Goal: Information Seeking & Learning: Learn about a topic

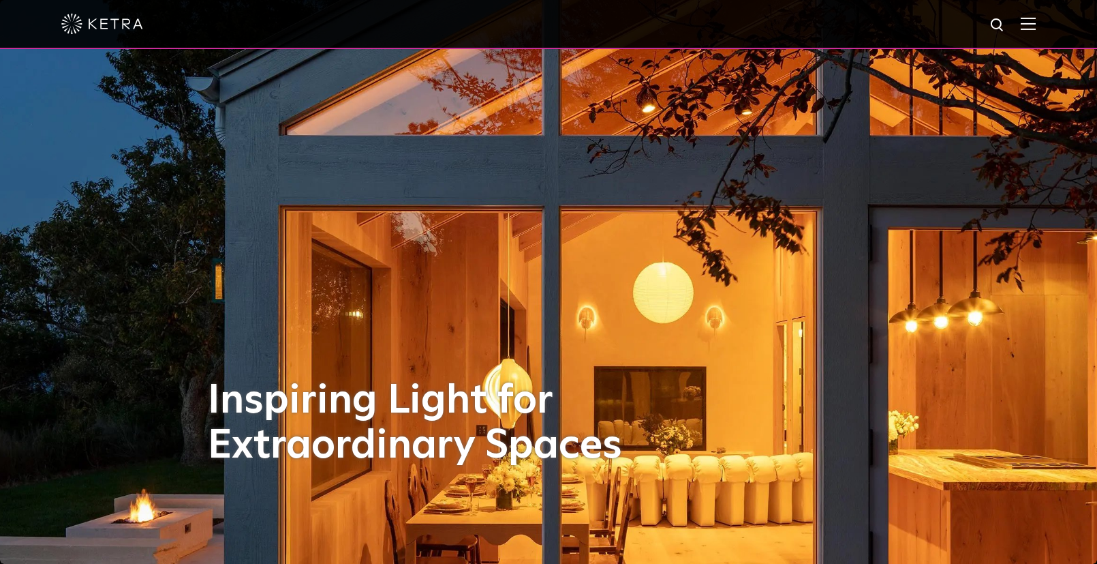
click at [1054, 20] on div at bounding box center [548, 24] width 1097 height 49
click at [1036, 25] on img at bounding box center [1028, 23] width 15 height 13
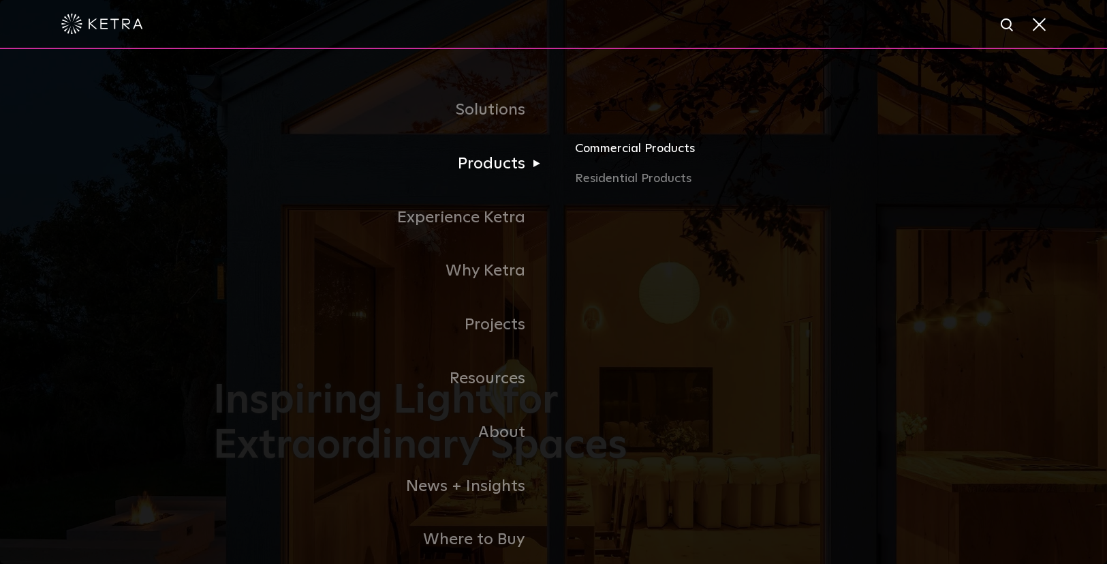
click at [634, 153] on link "Commercial Products" at bounding box center [734, 154] width 319 height 30
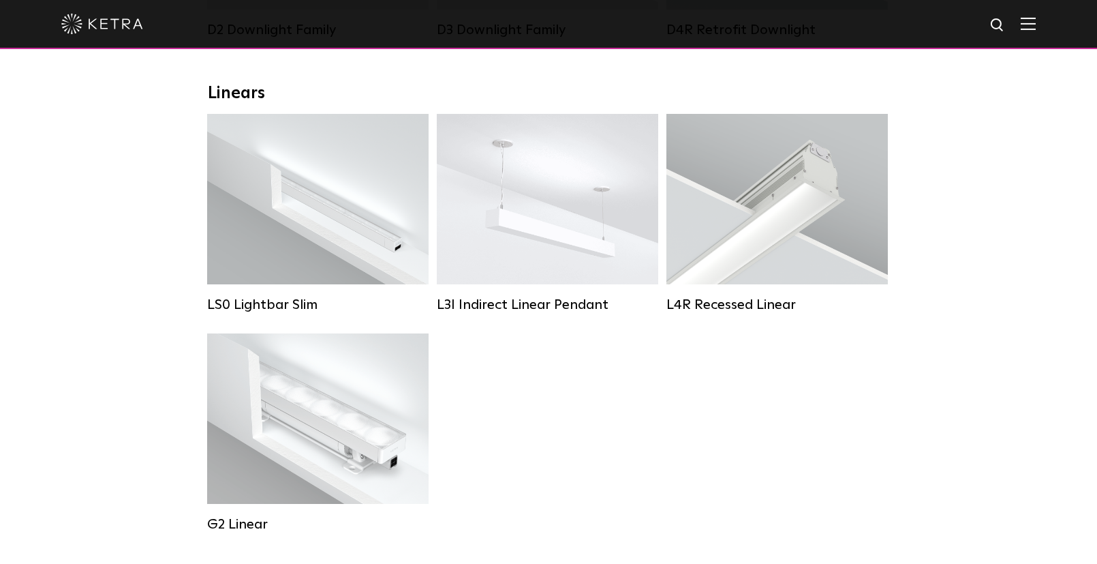
scroll to position [477, 0]
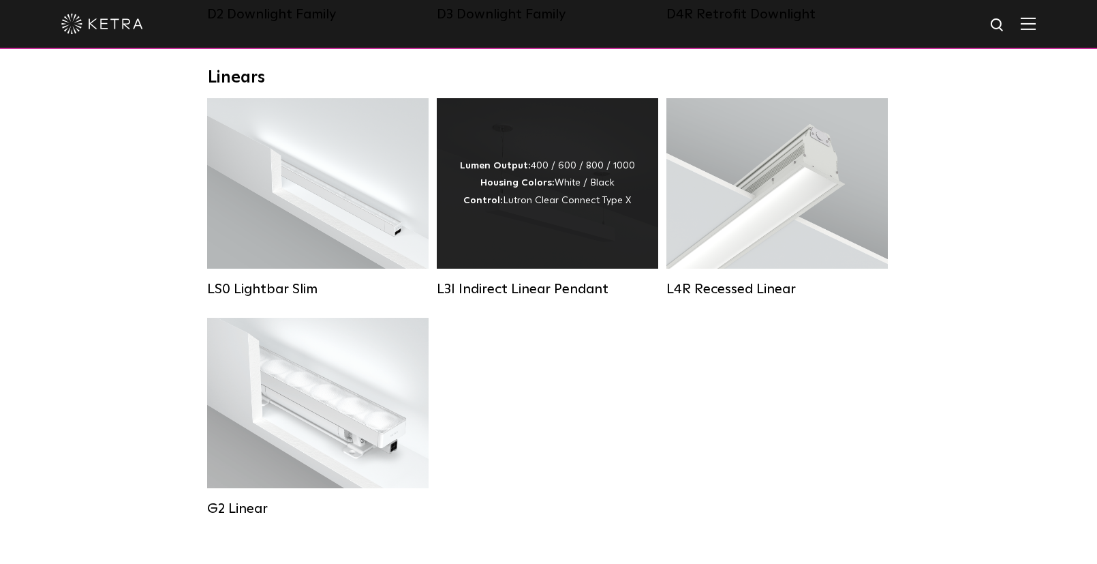
click at [559, 238] on div "Lumen Output: 400 / 600 / 800 / 1000 Housing Colors: White / Black Control: Lut…" at bounding box center [547, 183] width 221 height 170
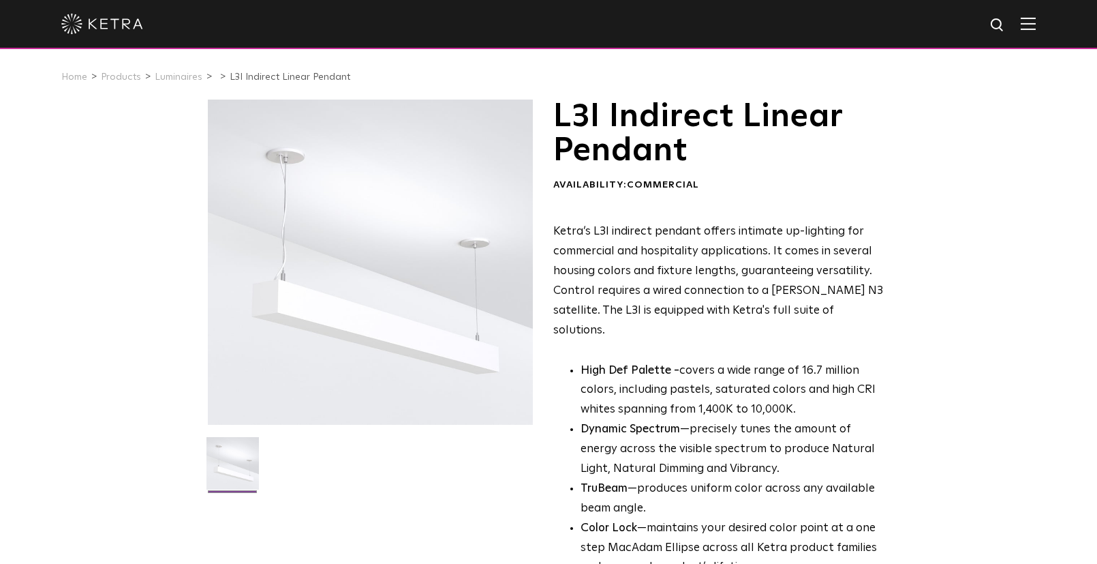
drag, startPoint x: 390, startPoint y: 302, endPoint x: 94, endPoint y: 343, distance: 298.6
click at [66, 350] on div "L3I Indirect Linear Pendant Availability: Commercial Ketra’s L3I indirect penda…" at bounding box center [548, 458] width 1097 height 718
click at [420, 278] on div at bounding box center [370, 261] width 325 height 325
click at [236, 465] on img at bounding box center [232, 468] width 52 height 63
drag, startPoint x: 236, startPoint y: 465, endPoint x: 178, endPoint y: 449, distance: 60.0
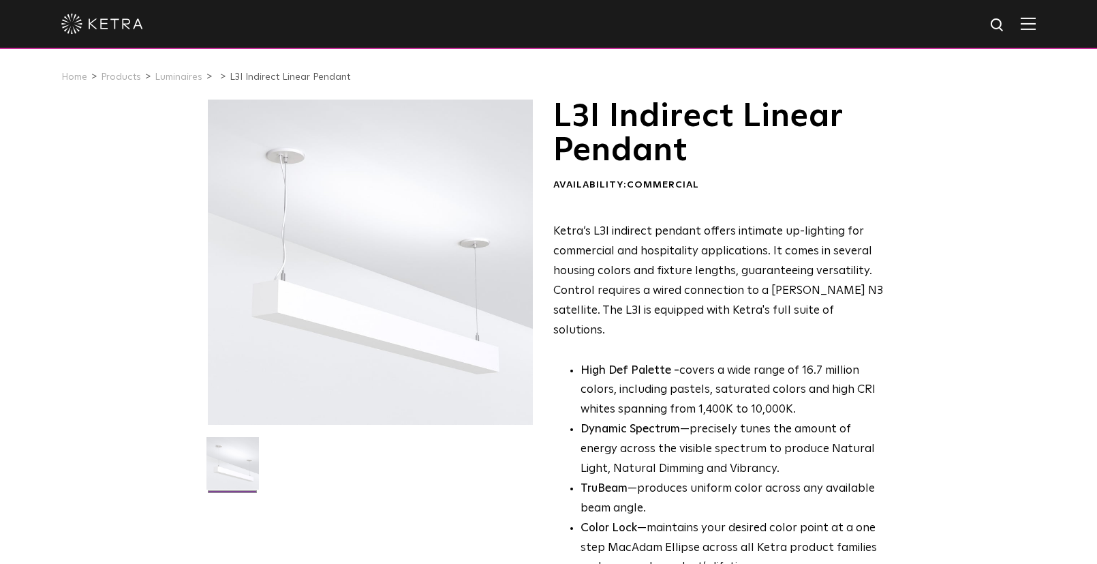
click at [158, 484] on div "L3I Indirect Linear Pendant Availability: Commercial Ketra’s L3I indirect penda…" at bounding box center [548, 458] width 1097 height 718
click at [334, 161] on div at bounding box center [370, 261] width 325 height 325
drag, startPoint x: 334, startPoint y: 161, endPoint x: 364, endPoint y: 487, distance: 327.1
click at [364, 487] on ul at bounding box center [370, 472] width 332 height 70
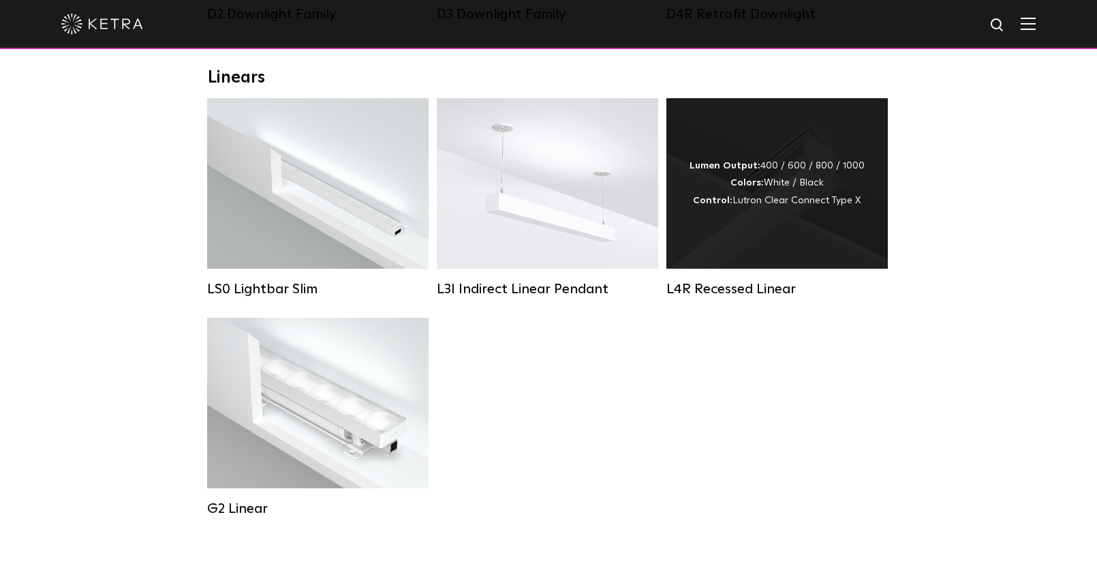
click at [773, 229] on div "Lumen Output: 400 / 600 / 800 / 1000 Colors: White / Black Control: Lutron Clea…" at bounding box center [776, 183] width 221 height 170
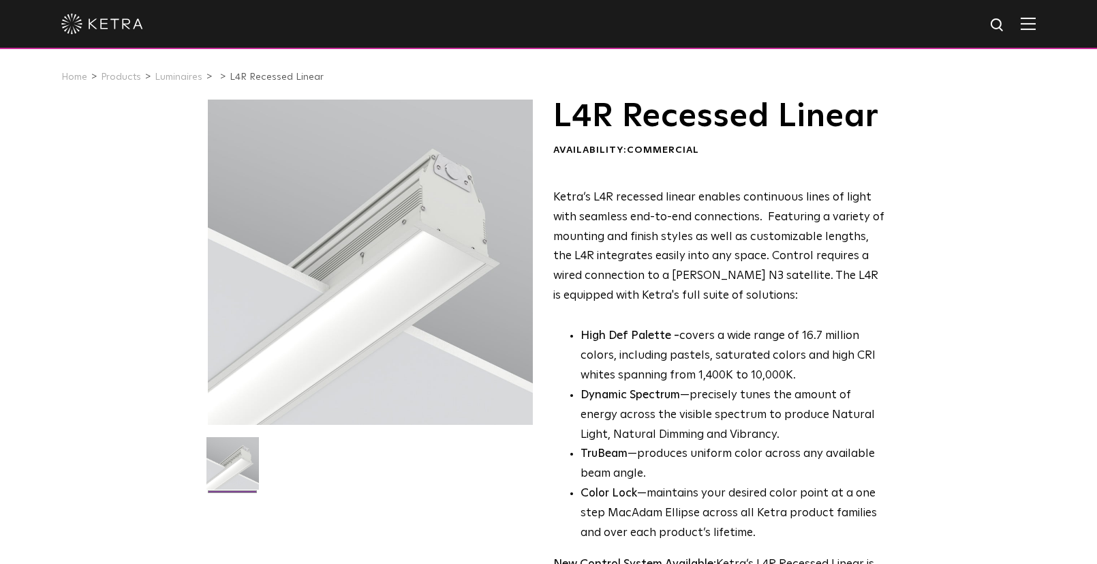
click at [516, 487] on ul at bounding box center [370, 472] width 332 height 70
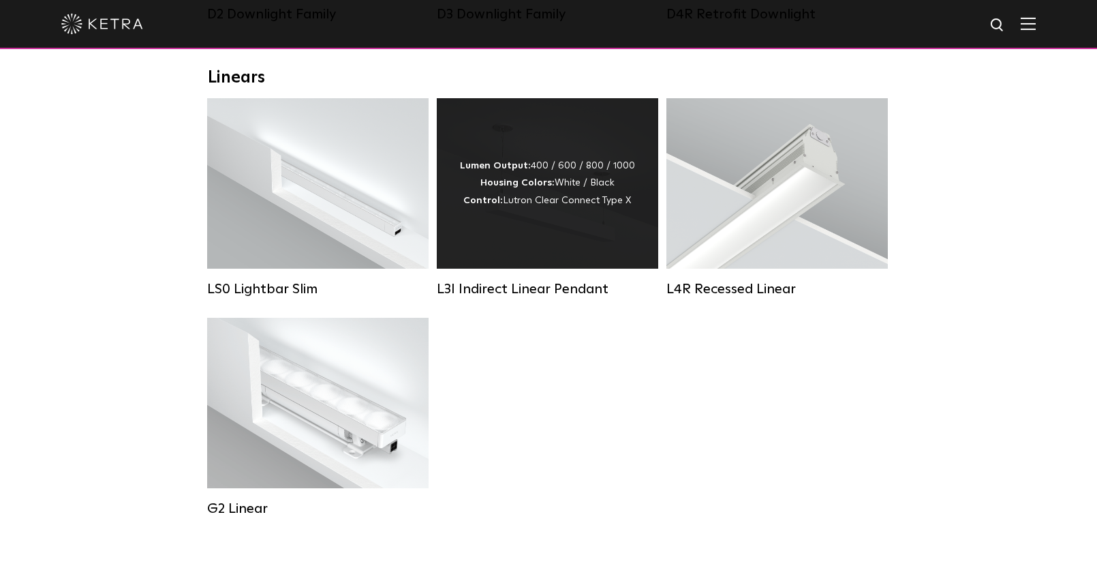
click at [498, 253] on div "Lumen Output: 400 / 600 / 800 / 1000 Housing Colors: White / Black Control: Lut…" at bounding box center [547, 183] width 221 height 170
